Goal: Communication & Community: Answer question/provide support

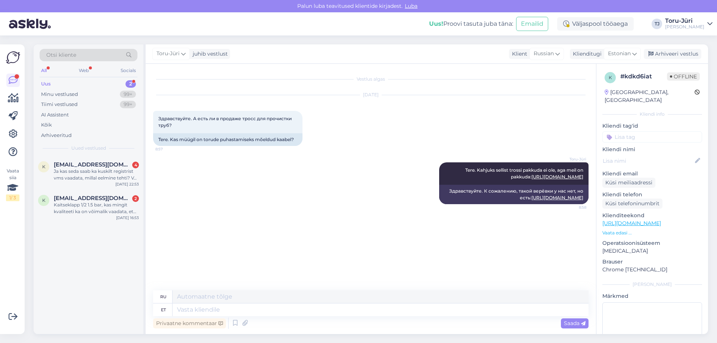
click at [74, 85] on div "Uus 2" at bounding box center [89, 84] width 98 height 10
click at [80, 206] on div "Kaitseklapp 1/2 1.5 bar, kas mingit kvaliteeti ka on võimalik vaadata, et erine…" at bounding box center [96, 208] width 85 height 13
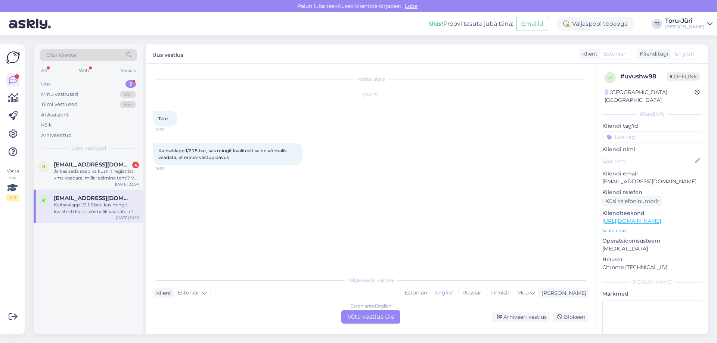
click at [379, 316] on div "Estonian to English Võta vestlus üle" at bounding box center [370, 316] width 59 height 13
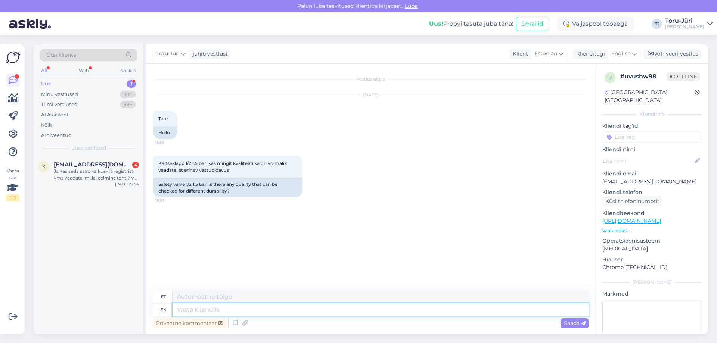
click at [306, 305] on textarea at bounding box center [381, 310] width 416 height 13
click at [619, 54] on span "English" at bounding box center [620, 54] width 19 height 8
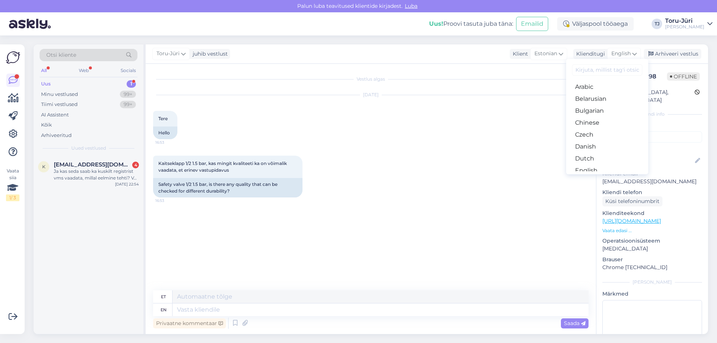
click at [592, 177] on link "Estonian" at bounding box center [607, 183] width 82 height 12
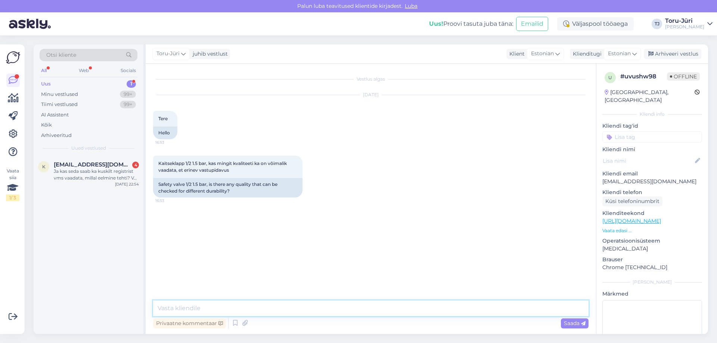
click at [205, 310] on textarea at bounding box center [370, 309] width 435 height 16
click at [194, 310] on textarea at bounding box center [370, 309] width 435 height 16
type textarea "Tere. Mis te täpsemalt selle " erinev vastupidavus " mõtlete? Kui kaitseklapp t…"
click at [571, 321] on span "Saada" at bounding box center [575, 323] width 22 height 7
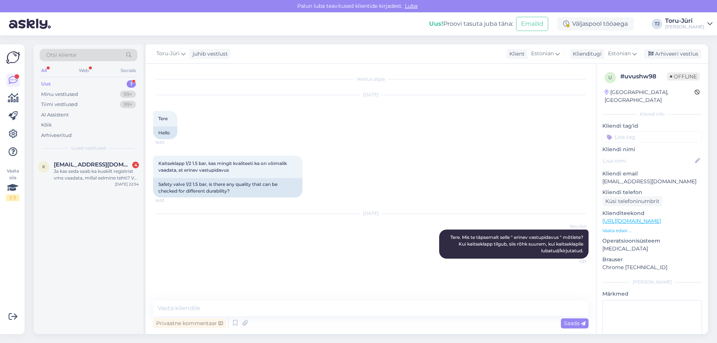
click at [59, 82] on div "Uus 1" at bounding box center [89, 84] width 98 height 10
click at [85, 169] on div "Ja kas seda saab ka kuskilt registrist vms vaadata, millal eelmine tehti? Või s…" at bounding box center [96, 174] width 85 height 13
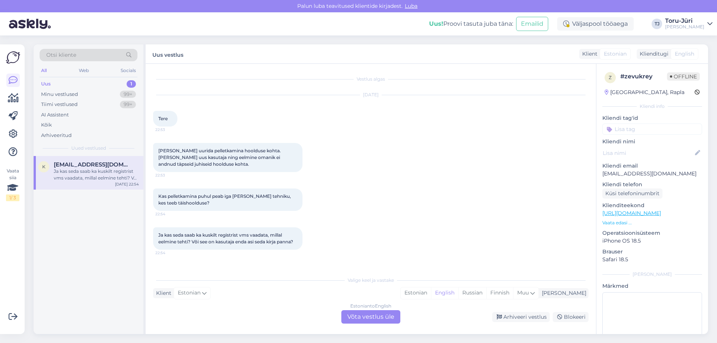
click at [370, 316] on div "Estonian to English Võta vestlus üle" at bounding box center [370, 316] width 59 height 13
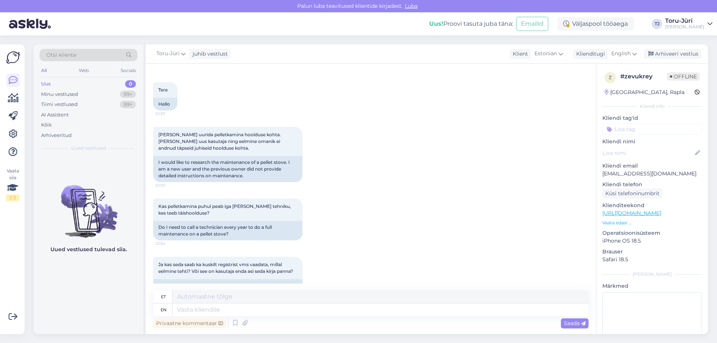
scroll to position [59, 0]
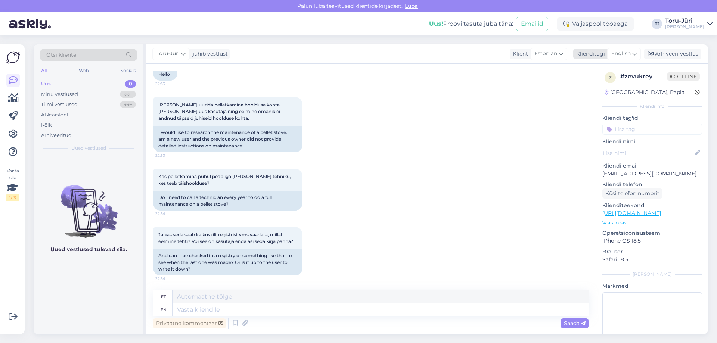
click at [621, 53] on span "English" at bounding box center [620, 54] width 19 height 8
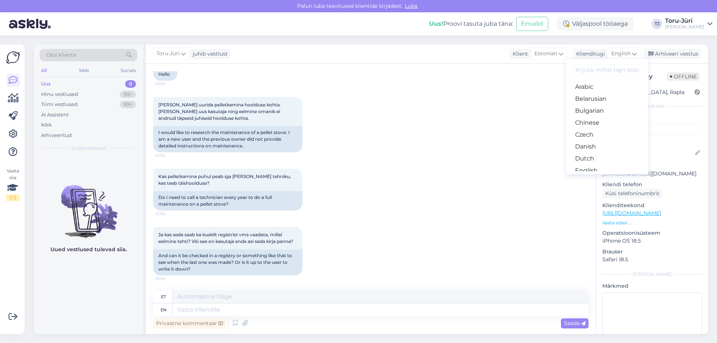
click at [590, 177] on link "Estonian" at bounding box center [607, 183] width 82 height 12
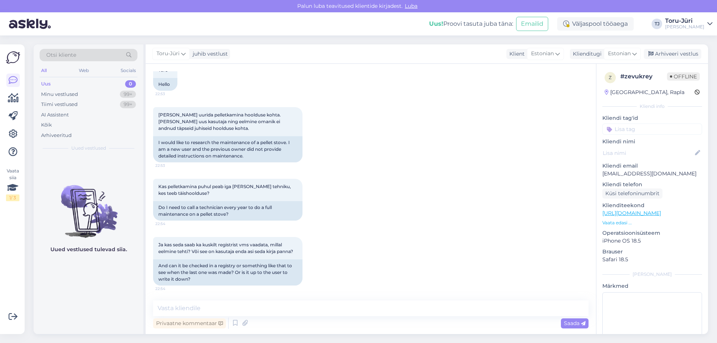
scroll to position [49, 0]
click at [262, 305] on textarea at bounding box center [370, 309] width 435 height 16
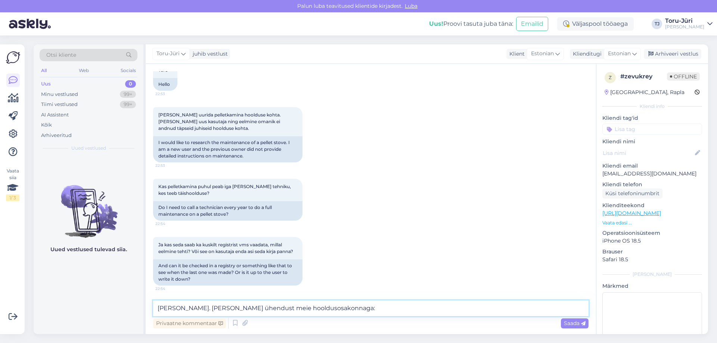
paste textarea "E-post: [EMAIL_ADDRESS][DOMAIN_NAME]"
paste textarea "Tel: [PHONE_NUMBER]"
type textarea "[PERSON_NAME]. [PERSON_NAME] ühendust meie hooldusosakonnaga: E-post: [EMAIL_AD…"
click at [585, 327] on div "Saada" at bounding box center [575, 324] width 28 height 10
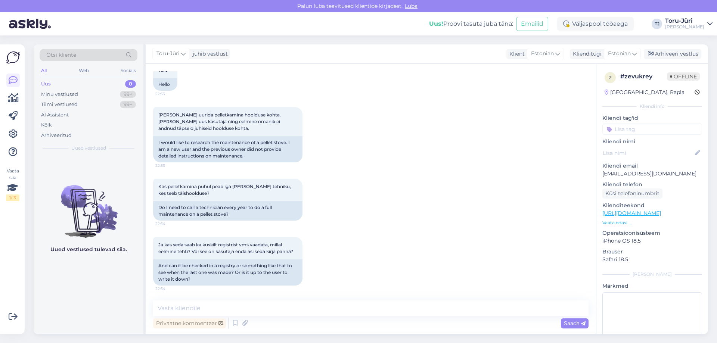
scroll to position [103, 0]
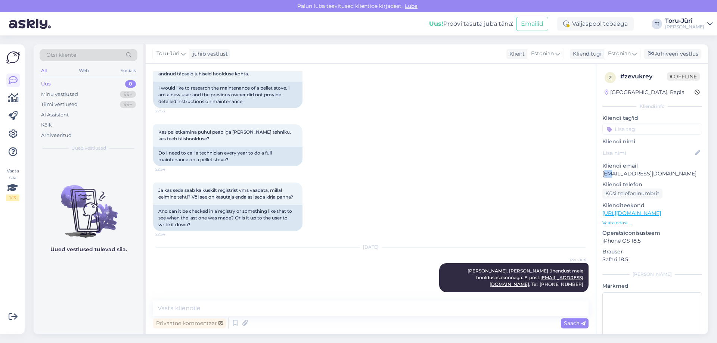
drag, startPoint x: 604, startPoint y: 175, endPoint x: 608, endPoint y: 175, distance: 4.1
click at [608, 175] on p "[EMAIL_ADDRESS][DOMAIN_NAME]" at bounding box center [652, 174] width 100 height 8
click at [607, 175] on p "[EMAIL_ADDRESS][DOMAIN_NAME]" at bounding box center [652, 174] width 100 height 8
drag, startPoint x: 603, startPoint y: 174, endPoint x: 676, endPoint y: 173, distance: 73.2
click at [676, 173] on p "[EMAIL_ADDRESS][DOMAIN_NAME]" at bounding box center [652, 174] width 100 height 8
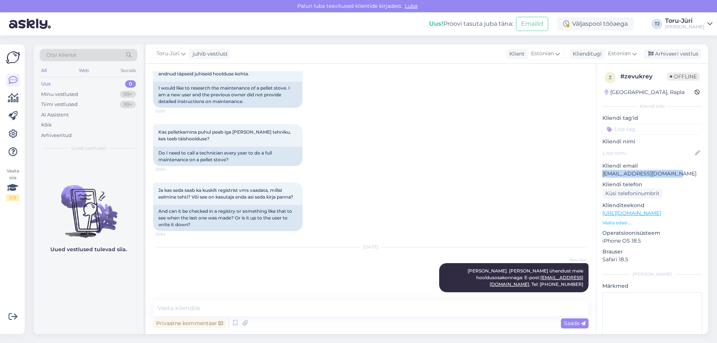
copy p "[EMAIL_ADDRESS][DOMAIN_NAME]"
drag, startPoint x: 482, startPoint y: 278, endPoint x: 580, endPoint y: 278, distance: 97.8
click at [580, 278] on div "[PERSON_NAME]. [PERSON_NAME] ühendust meie hooldusosakonnaga: E-post: [EMAIL_AD…" at bounding box center [513, 277] width 149 height 29
copy span "E-post: [EMAIL_ADDRESS][DOMAIN_NAME] , Tel: [PHONE_NUMBER]"
click at [295, 268] on div "[DATE] [PERSON_NAME]. [PERSON_NAME] ühendust meie hooldusosakonnaga: E-post: [E…" at bounding box center [370, 269] width 435 height 61
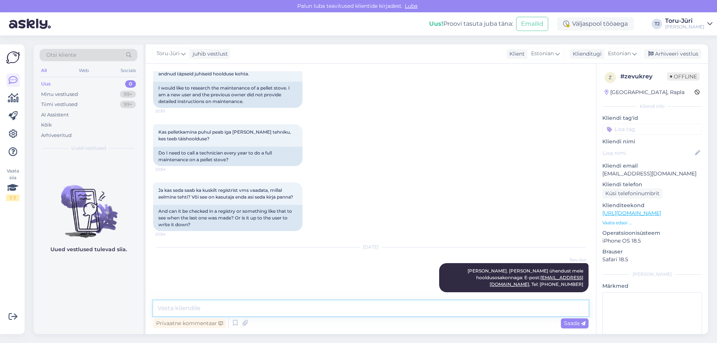
click at [270, 302] on textarea at bounding box center [370, 309] width 435 height 16
click at [62, 95] on div "Minu vestlused" at bounding box center [59, 94] width 37 height 7
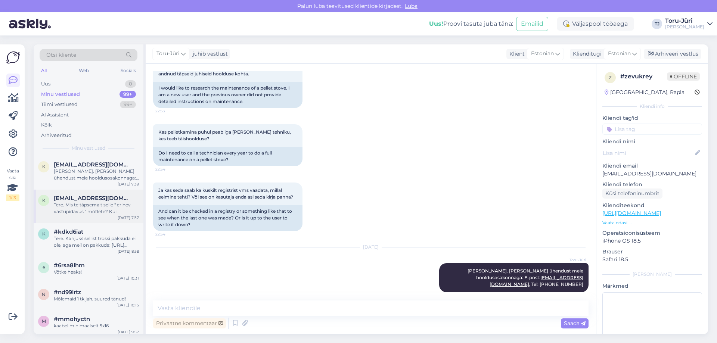
click at [82, 209] on div "Tere. Mis te täpsemalt selle " erinev vastupidavus " mõtlete? Kui kaitseklapp t…" at bounding box center [96, 208] width 85 height 13
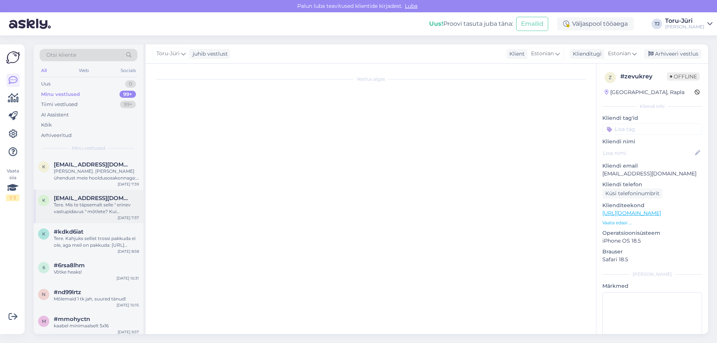
scroll to position [0, 0]
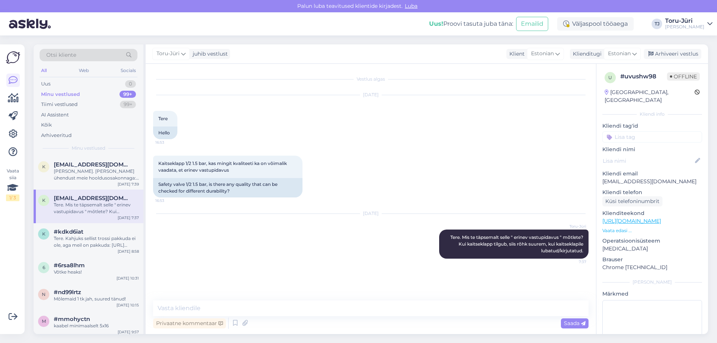
click at [709, 22] on icon at bounding box center [709, 24] width 5 height 6
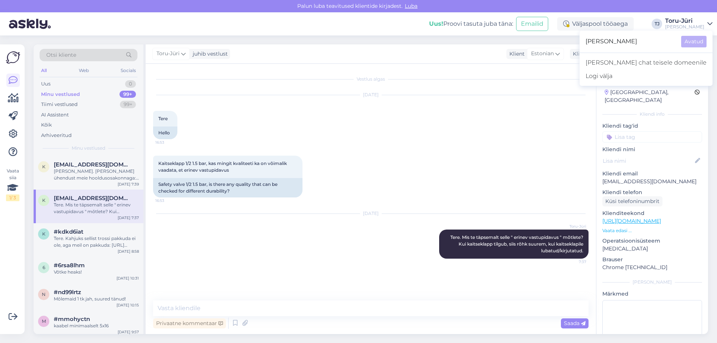
click at [386, 133] on div "[DATE] Tere 16:53 Hello" at bounding box center [370, 117] width 435 height 60
